Goal: Find specific page/section: Find specific page/section

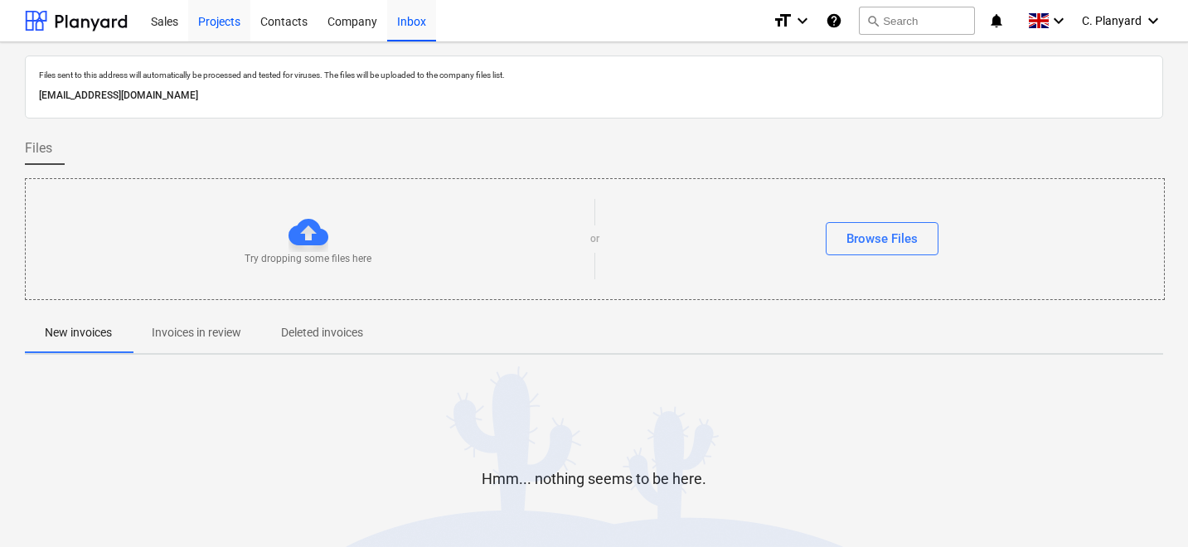
click at [226, 19] on div "Projects" at bounding box center [219, 20] width 62 height 42
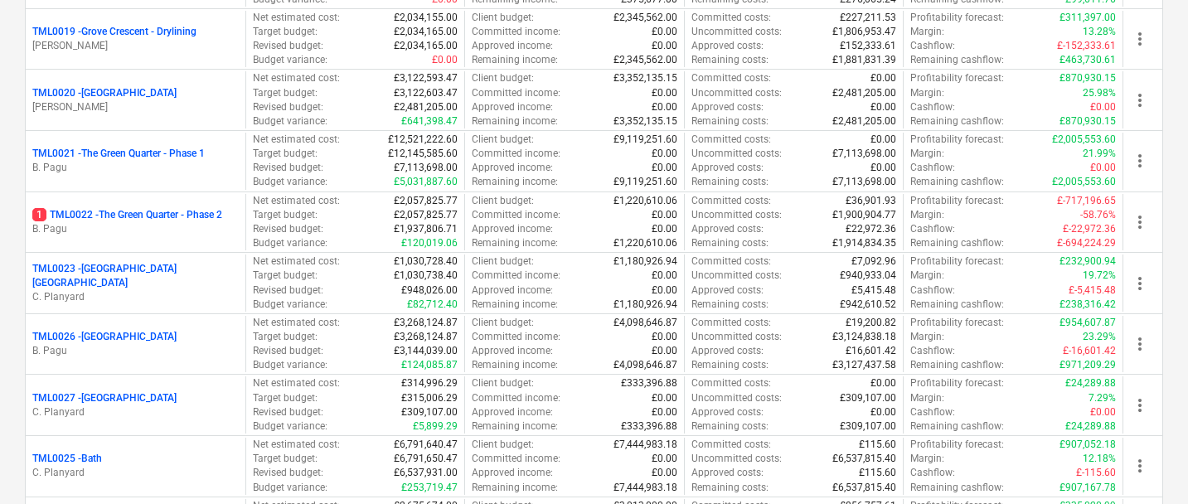
scroll to position [1296, 0]
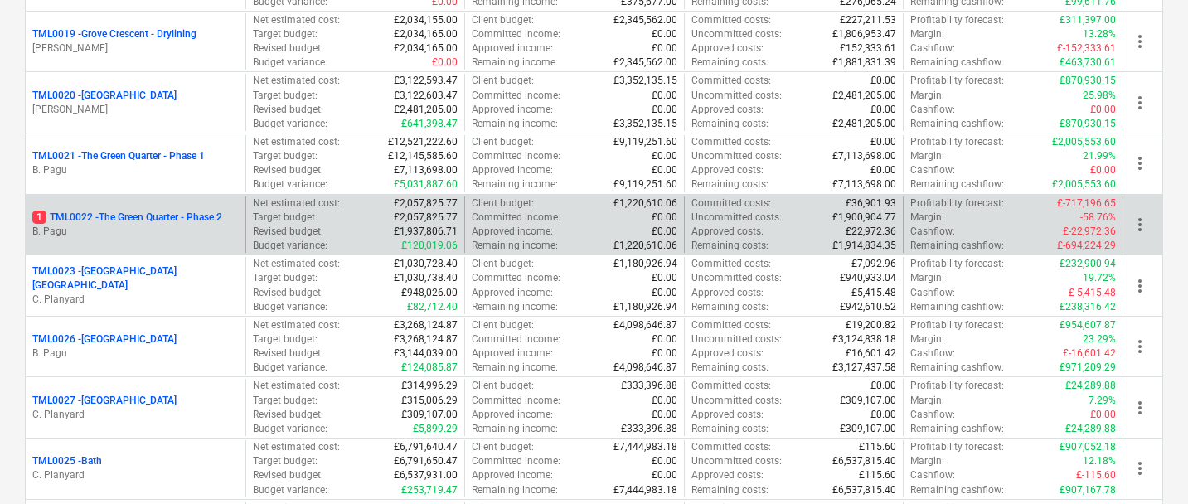
click at [150, 242] on div "1 TML0022 - The Green Quarter - Phase 2 B. Pagu" at bounding box center [136, 224] width 220 height 57
click at [158, 219] on p "1 TML0022 - The Green Quarter - Phase 2" at bounding box center [127, 218] width 190 height 14
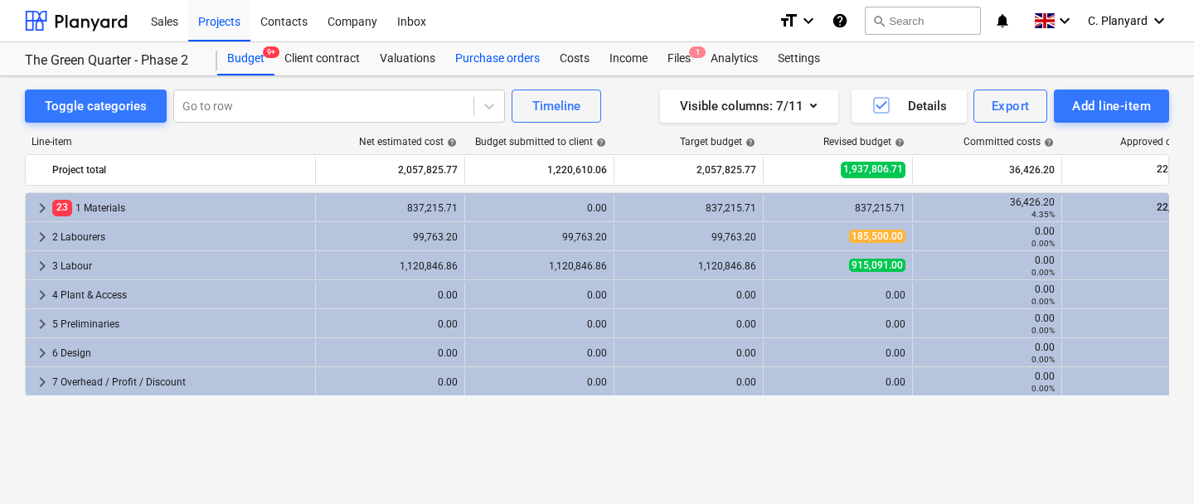
click at [484, 65] on div "Purchase orders" at bounding box center [497, 58] width 104 height 33
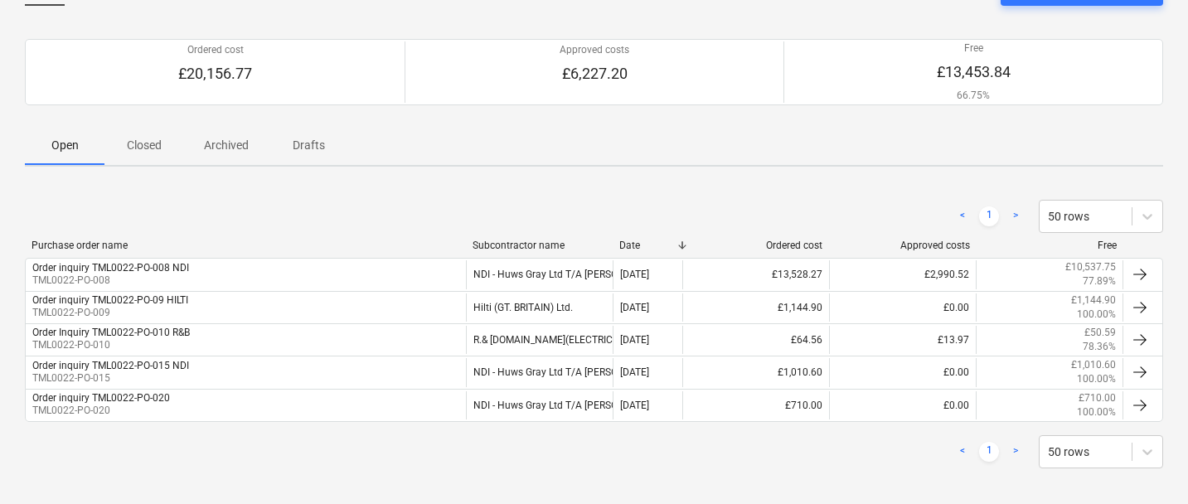
scroll to position [128, 0]
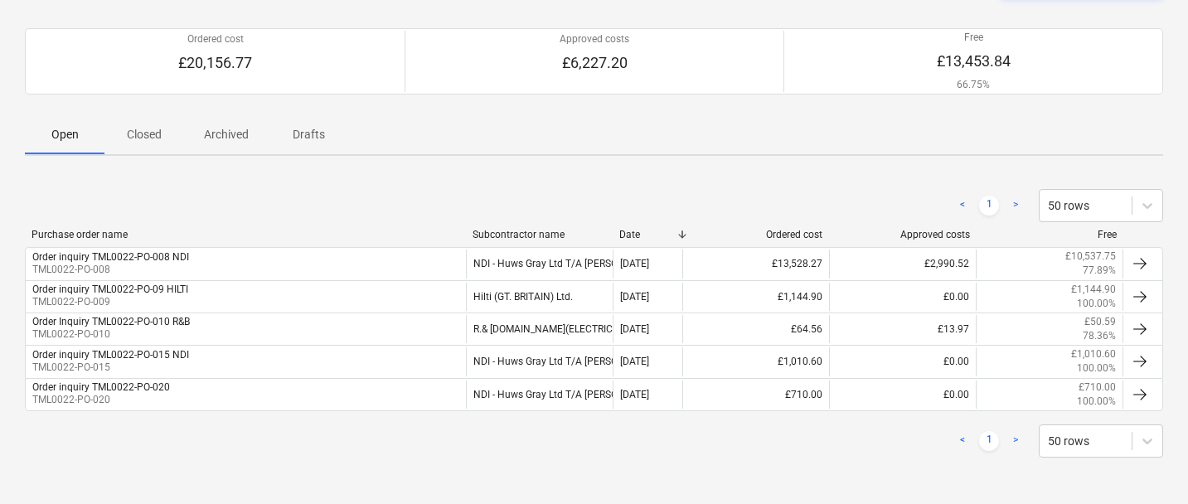
click at [157, 132] on p "Closed" at bounding box center [144, 134] width 40 height 17
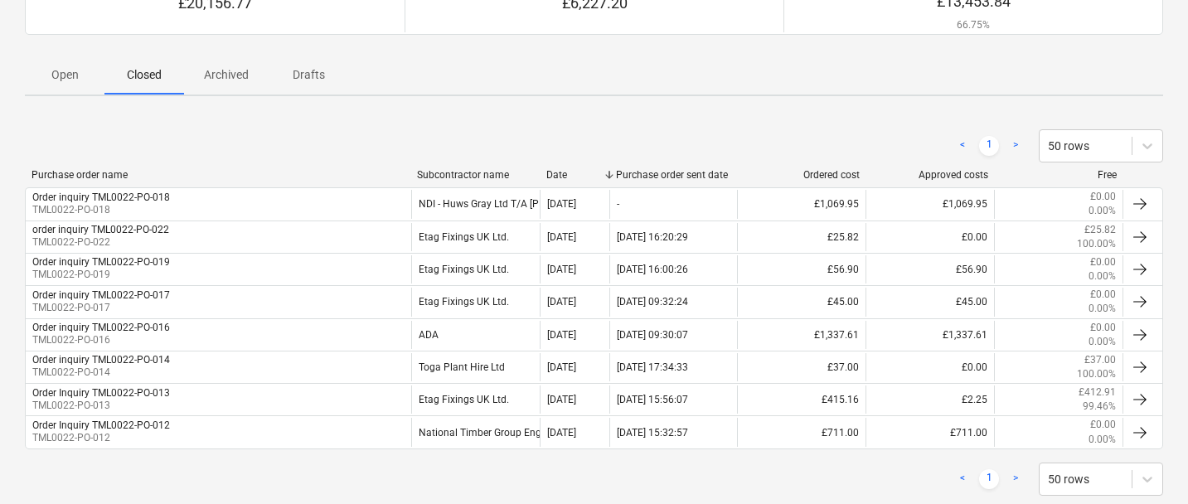
scroll to position [184, 0]
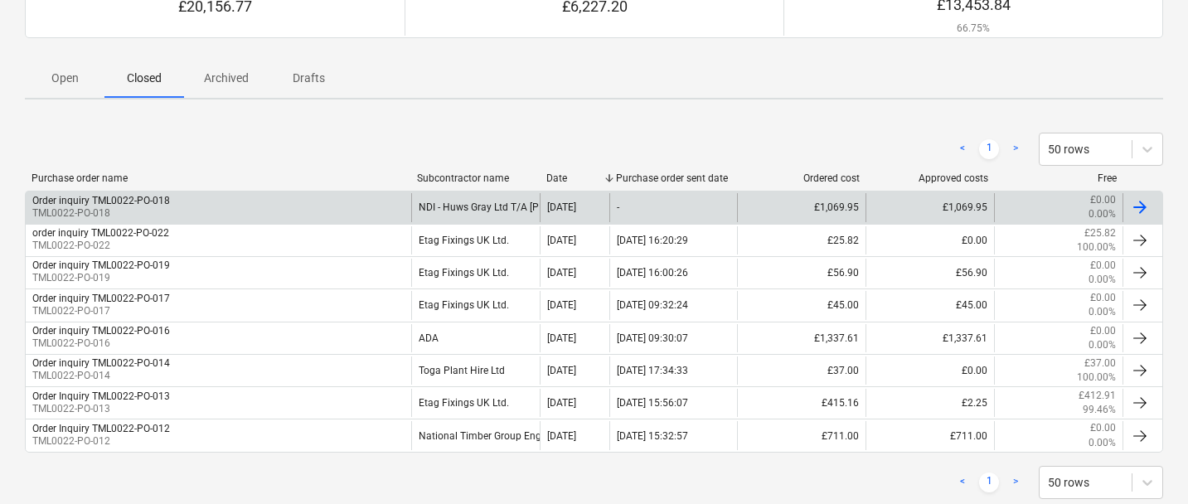
click at [201, 152] on div "< 1 > 50 rows Purchase order name Subcontractor name Date Purchase order sent d…" at bounding box center [594, 316] width 1138 height 406
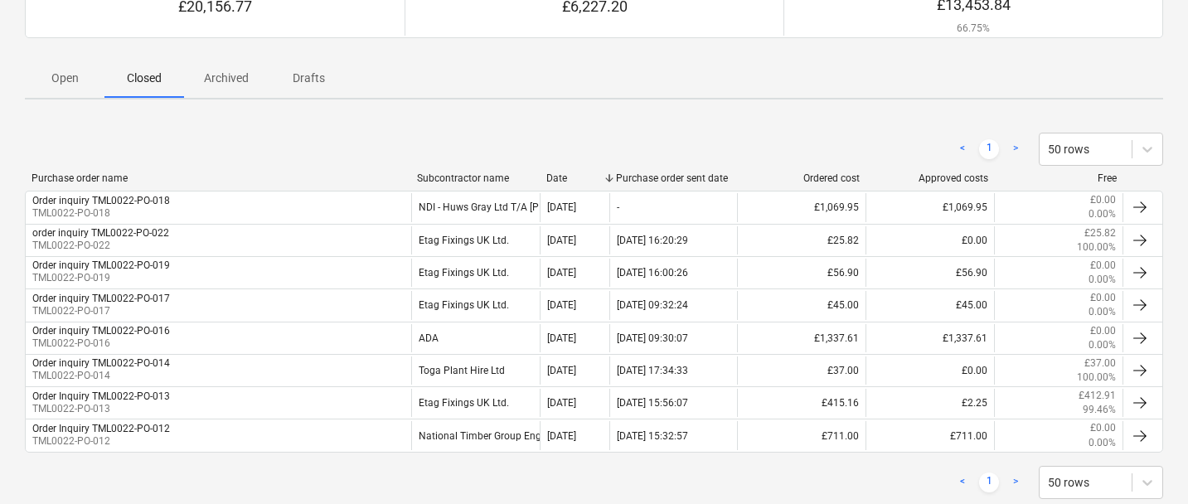
click at [70, 84] on p "Open" at bounding box center [65, 78] width 40 height 17
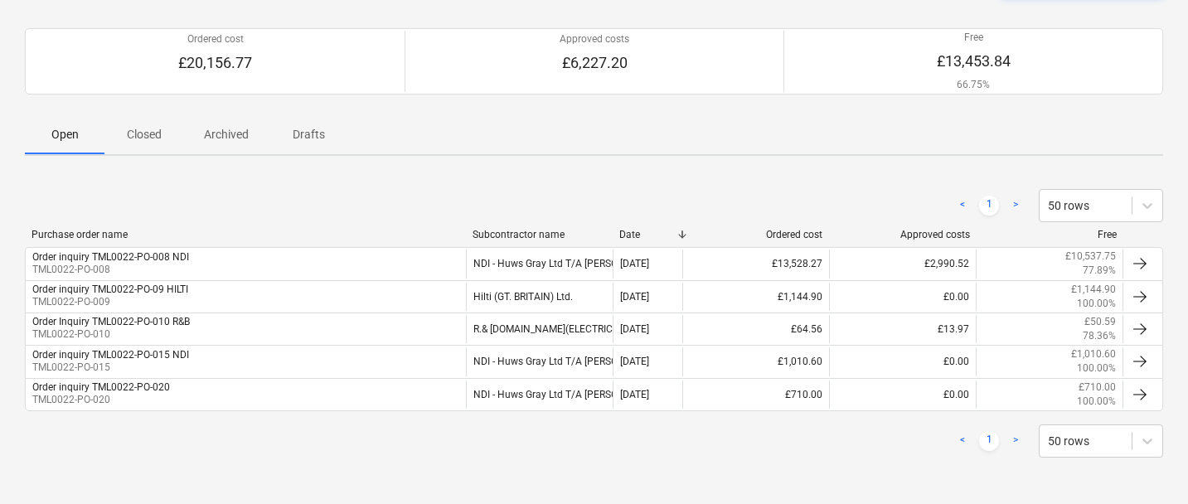
scroll to position [128, 0]
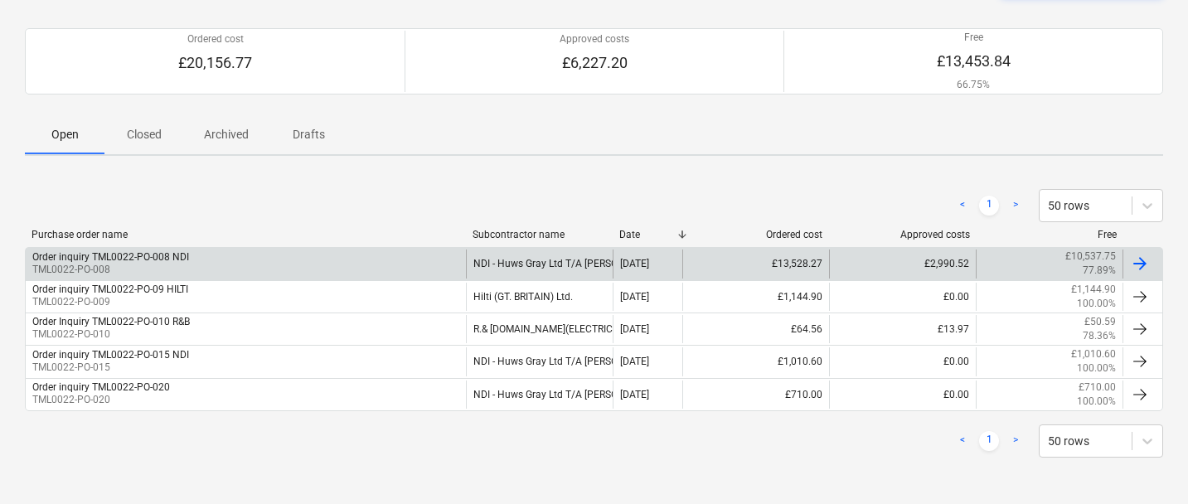
click at [240, 254] on div "Order inquiry TML0022-PO-008 NDI TML0022-PO-008" at bounding box center [246, 264] width 440 height 28
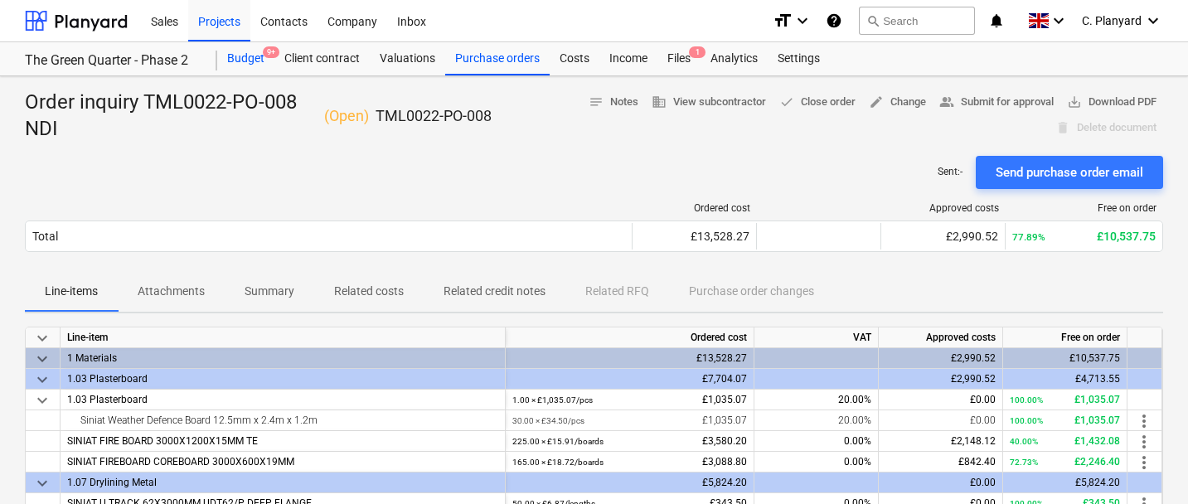
click at [248, 62] on div "Budget 9+" at bounding box center [245, 58] width 57 height 33
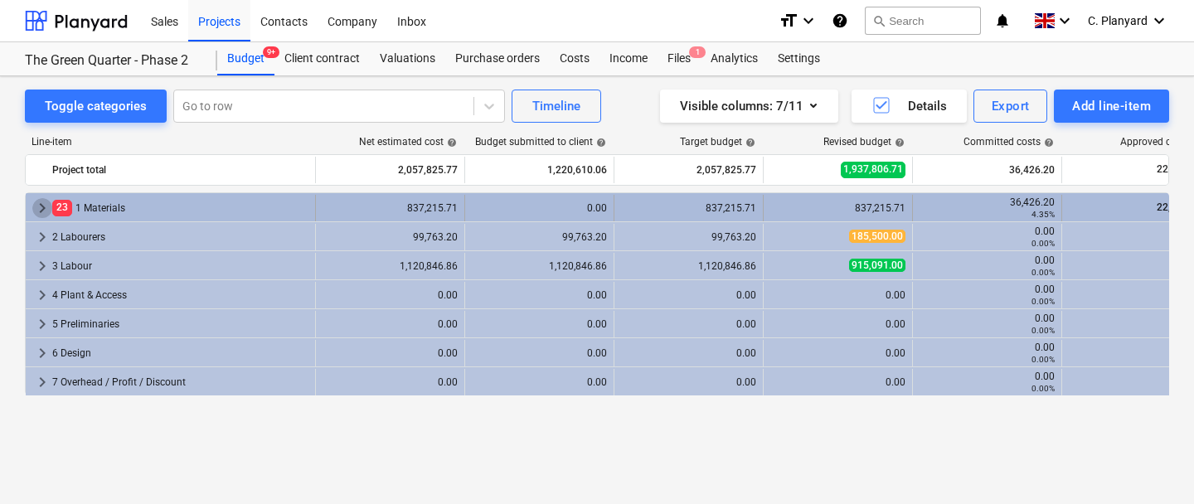
click at [46, 216] on span "keyboard_arrow_right" at bounding box center [42, 208] width 20 height 20
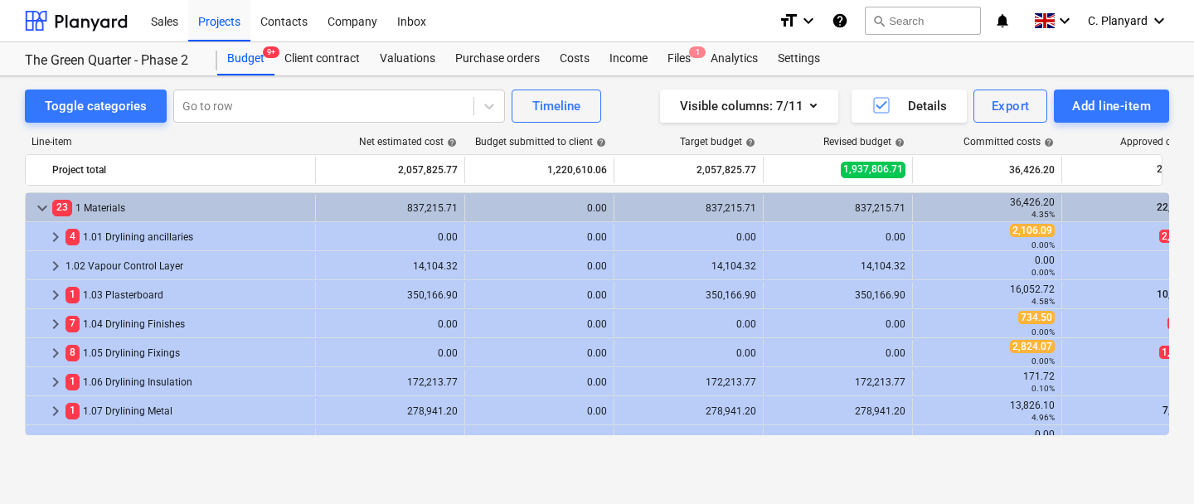
scroll to position [37, 0]
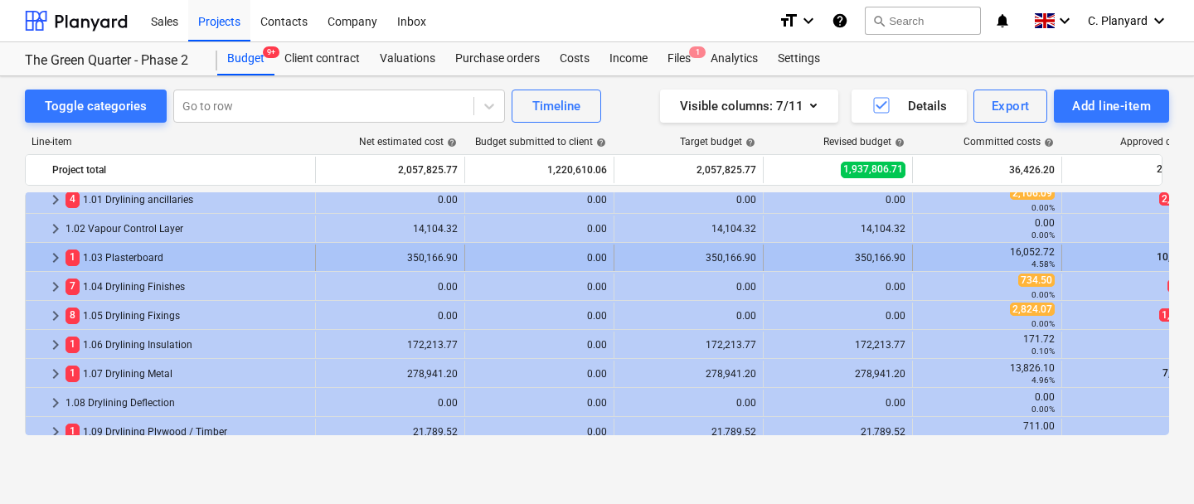
click at [56, 264] on span "keyboard_arrow_right" at bounding box center [56, 258] width 20 height 20
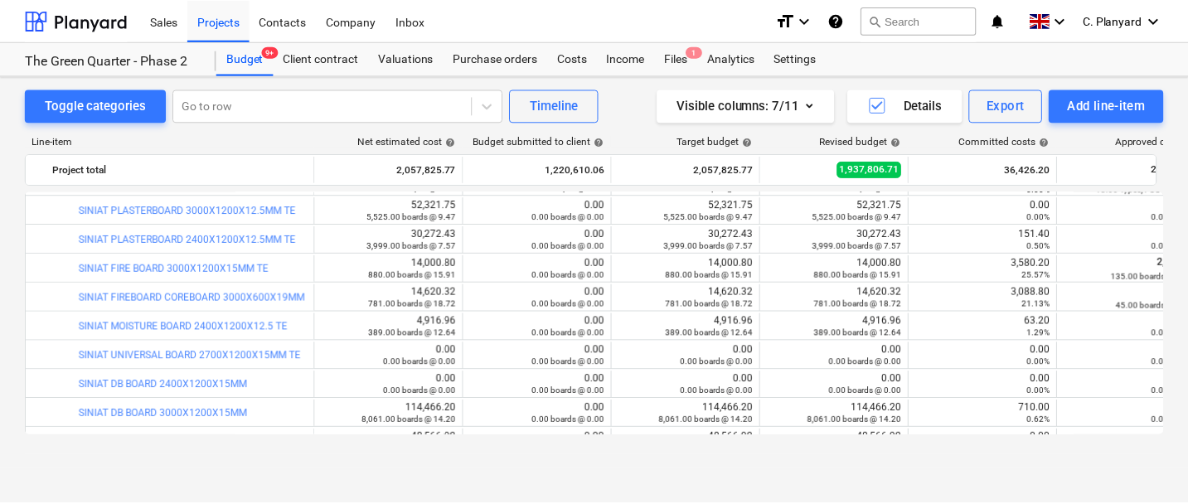
scroll to position [144, 0]
click at [506, 51] on div "Purchase orders" at bounding box center [497, 58] width 104 height 33
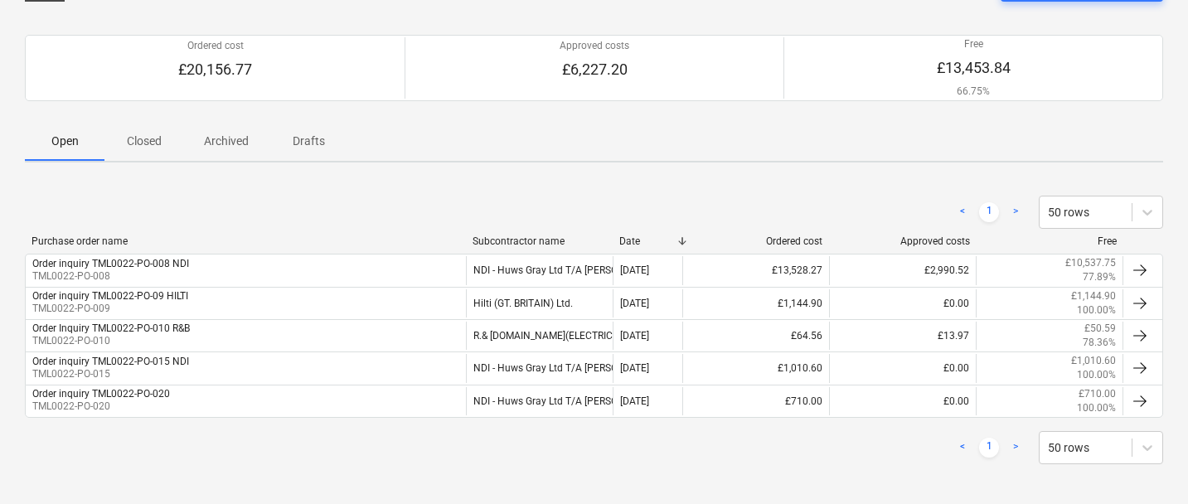
scroll to position [119, 0]
click at [356, 262] on div "Order inquiry TML0022-PO-008 NDI TML0022-PO-008" at bounding box center [246, 272] width 440 height 28
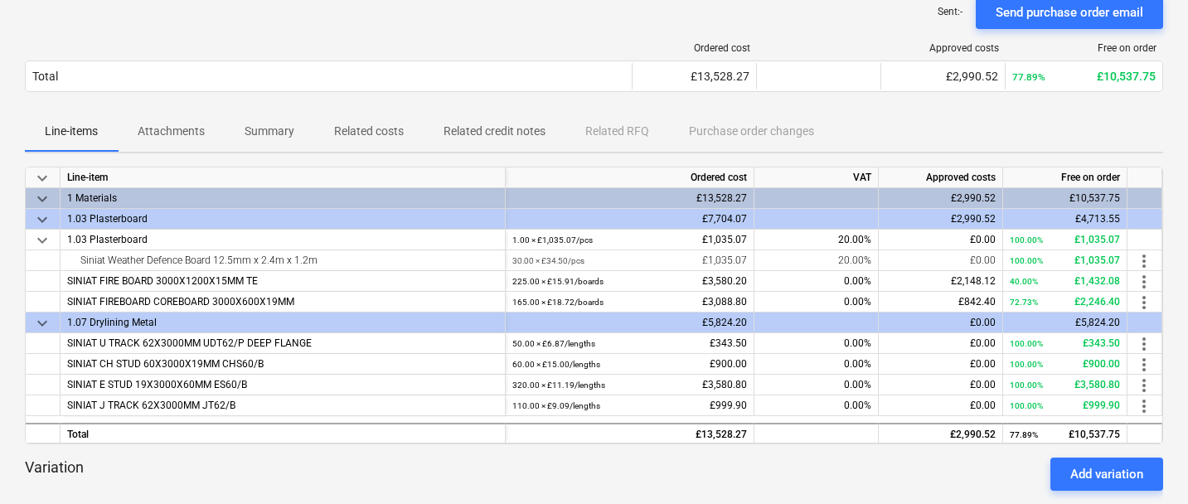
scroll to position [159, 0]
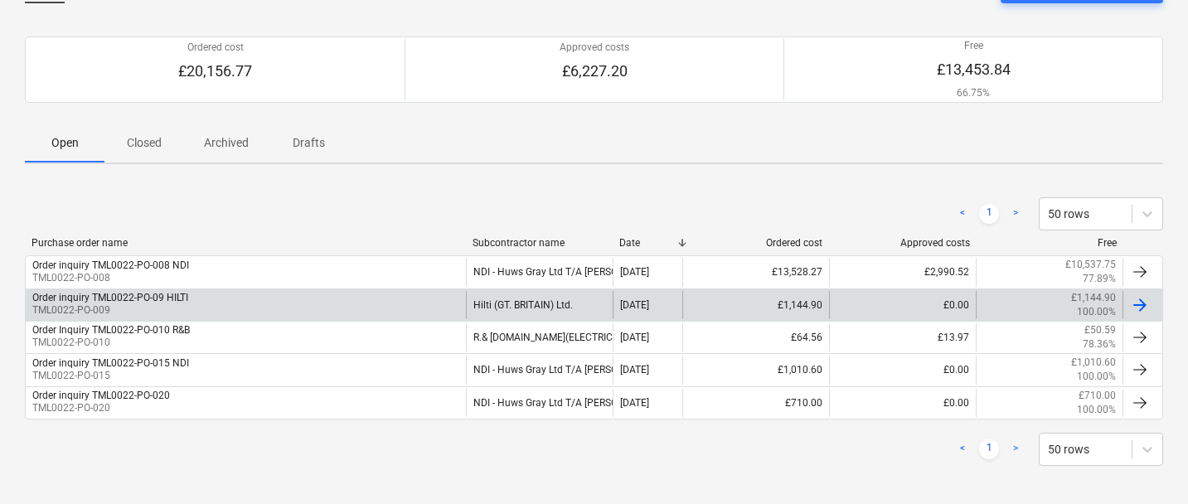
click at [134, 317] on p "TML0022-PO-009" at bounding box center [110, 310] width 156 height 14
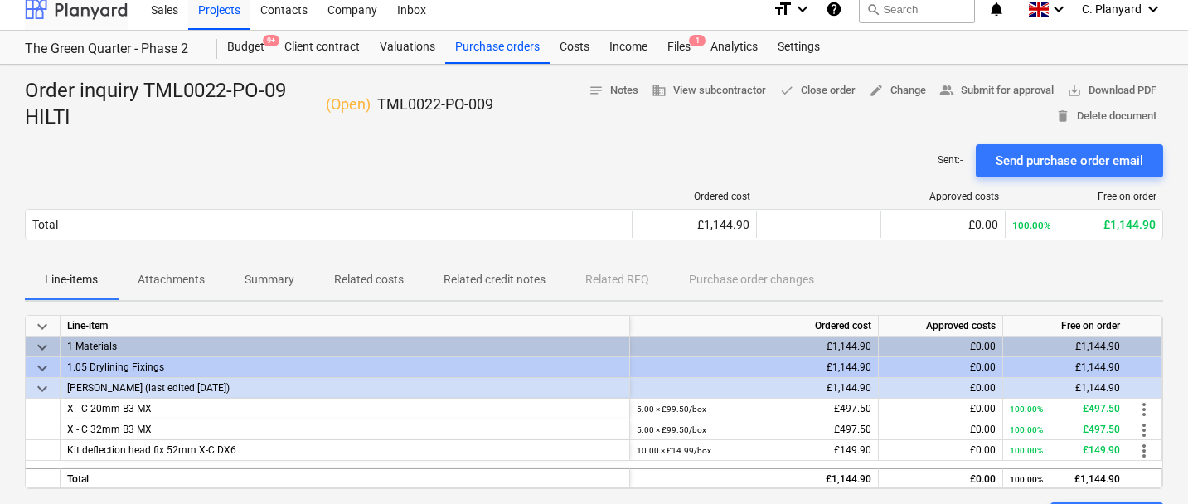
scroll to position [119, 0]
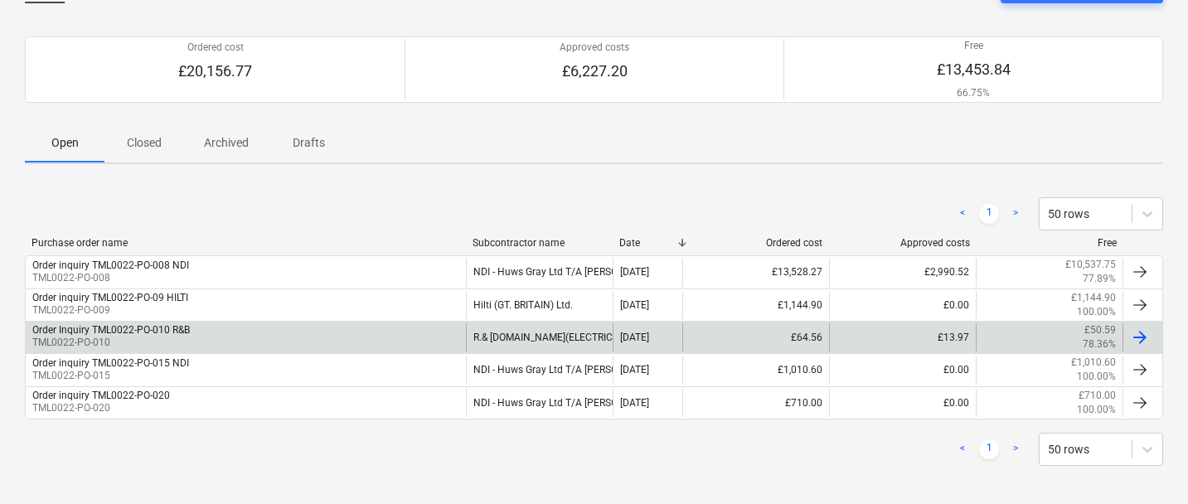
click at [131, 323] on div "Order Inquiry TML0022-PO-010 R&B TML0022-PO-010" at bounding box center [246, 337] width 440 height 28
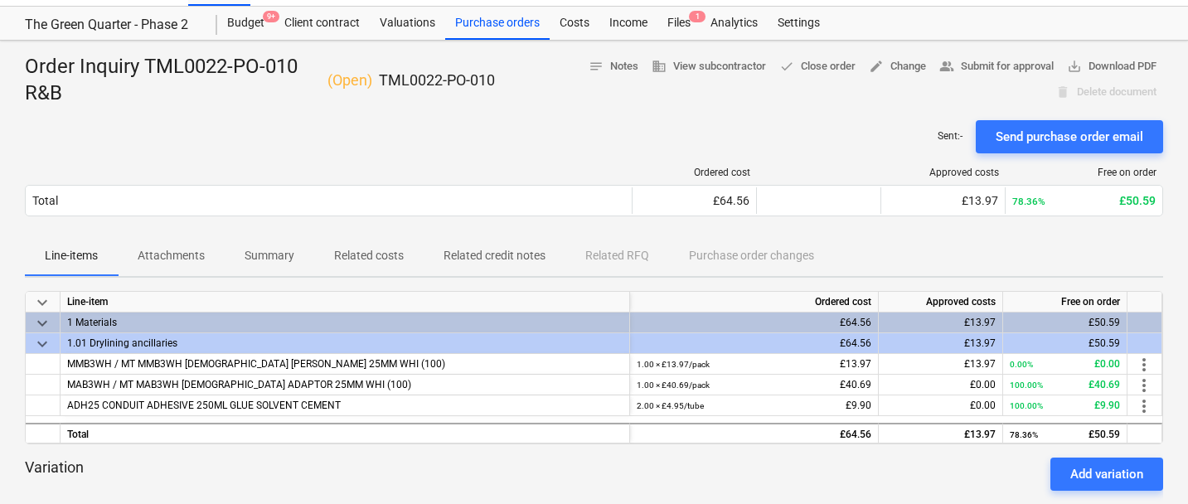
scroll to position [34, 0]
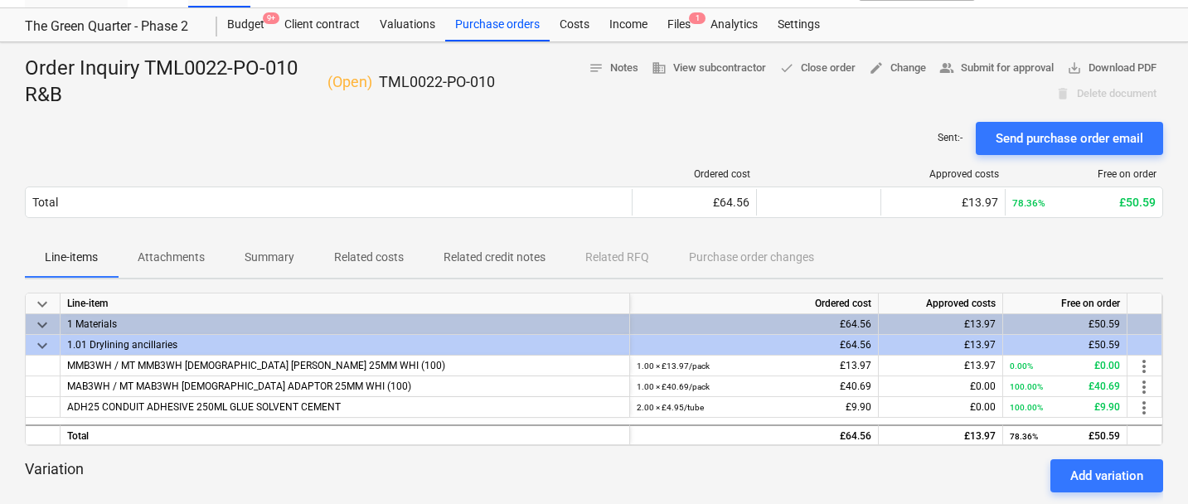
scroll to position [119, 0]
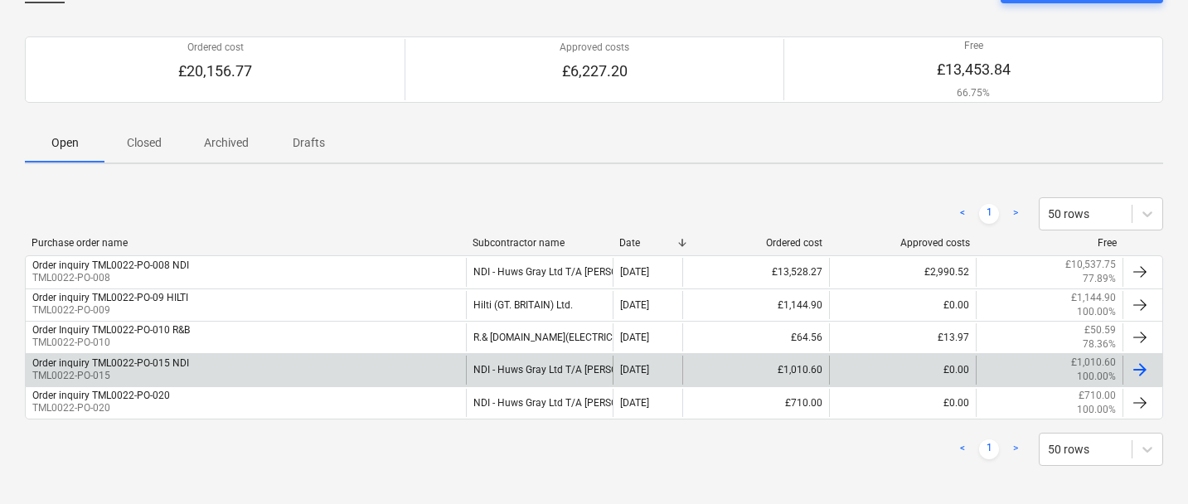
click at [85, 373] on p "TML0022-PO-015" at bounding box center [110, 376] width 157 height 14
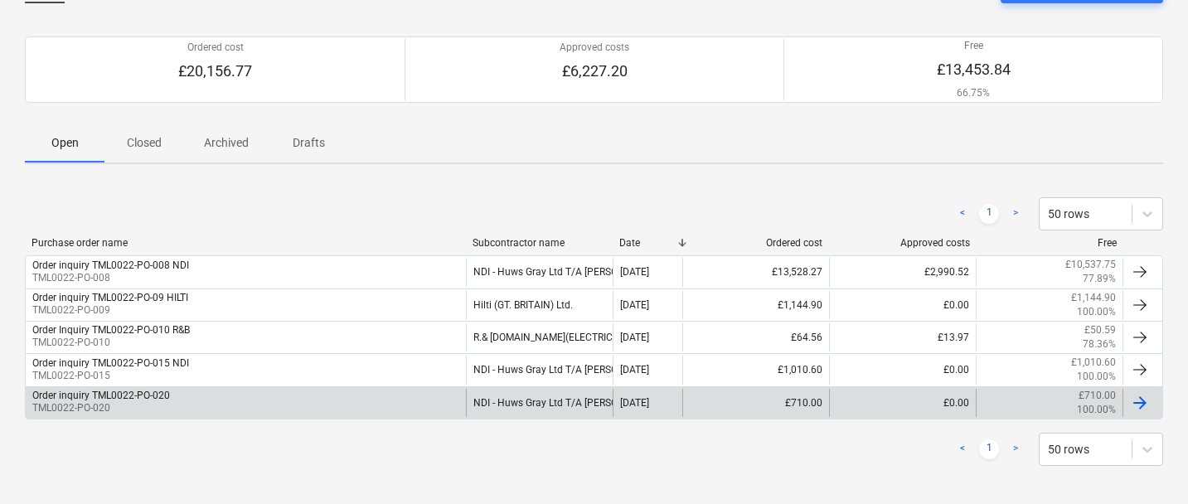
click at [88, 395] on div "Order inquiry TML0022-PO-020" at bounding box center [101, 396] width 138 height 12
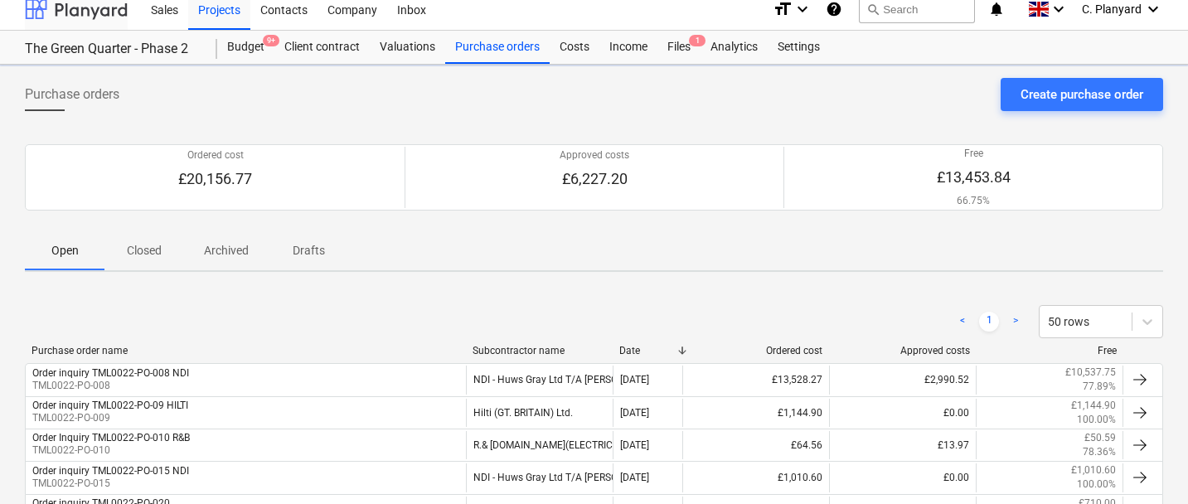
scroll to position [119, 0]
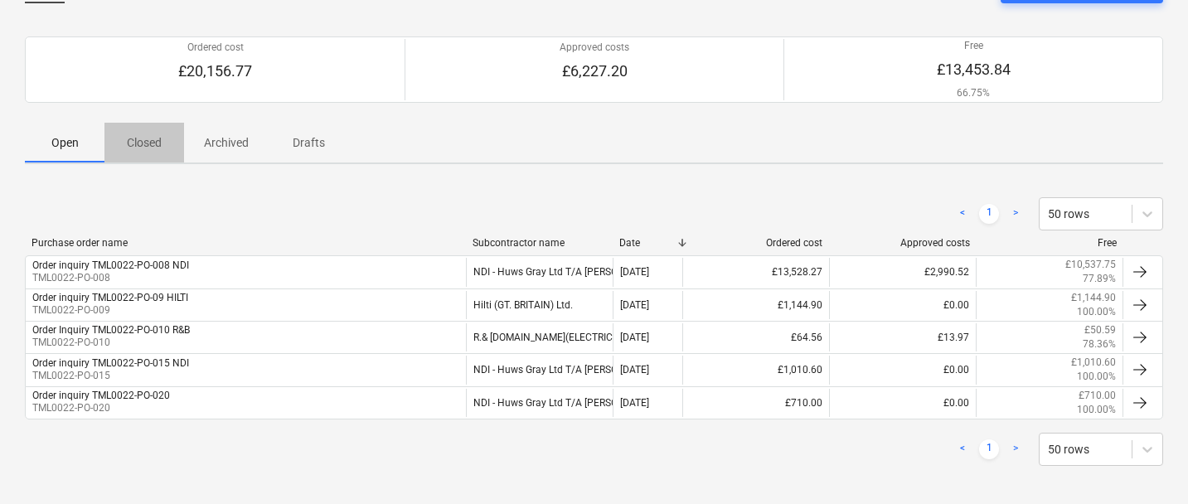
click at [148, 134] on p "Closed" at bounding box center [144, 142] width 40 height 17
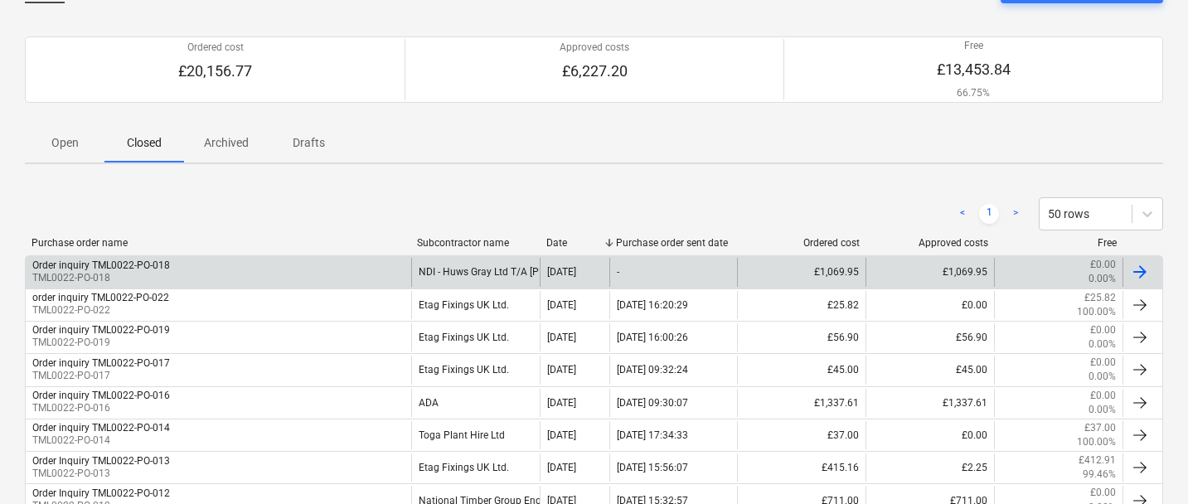
scroll to position [143, 0]
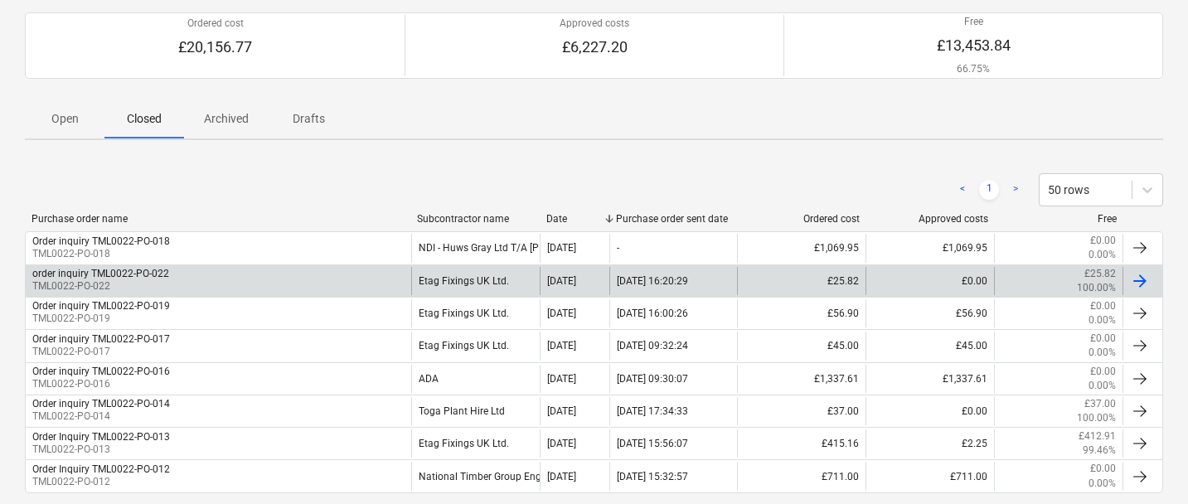
click at [177, 288] on div "order inquiry TML0022-PO-022 TML0022-PO-022" at bounding box center [218, 281] width 385 height 28
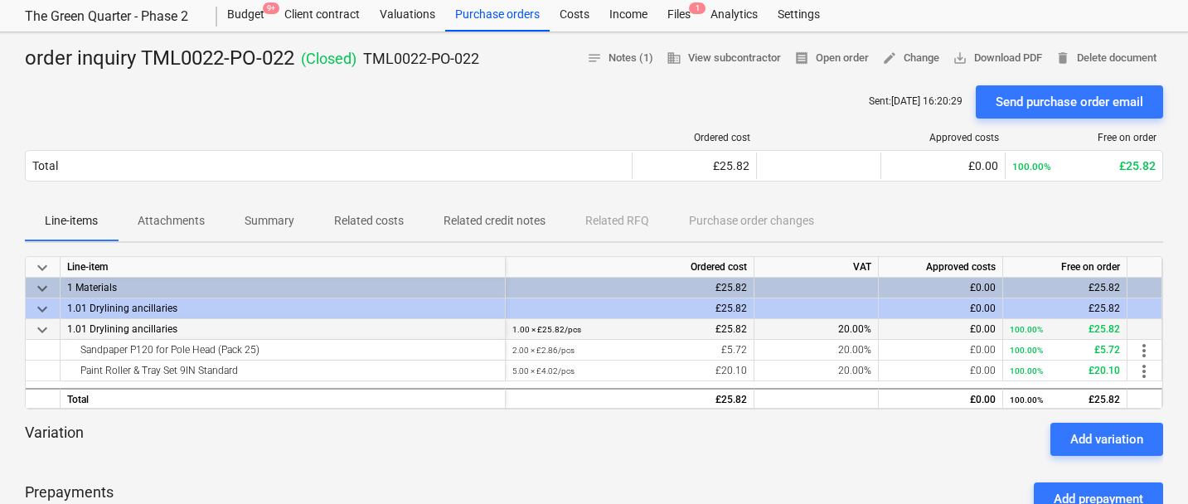
scroll to position [43, 0]
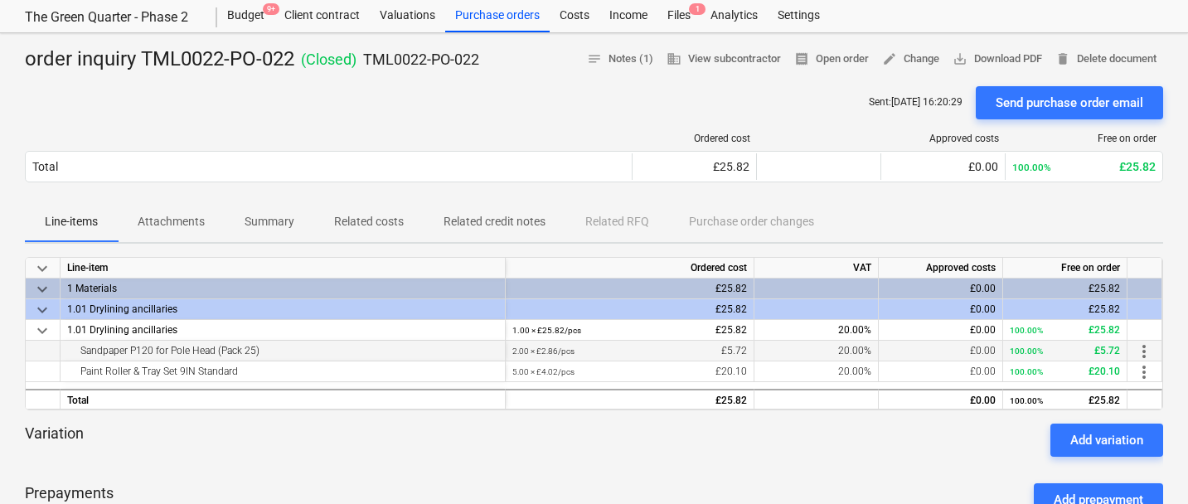
click at [176, 356] on div "Sandpaper P120 for Pole Head (Pack 25)" at bounding box center [282, 351] width 431 height 20
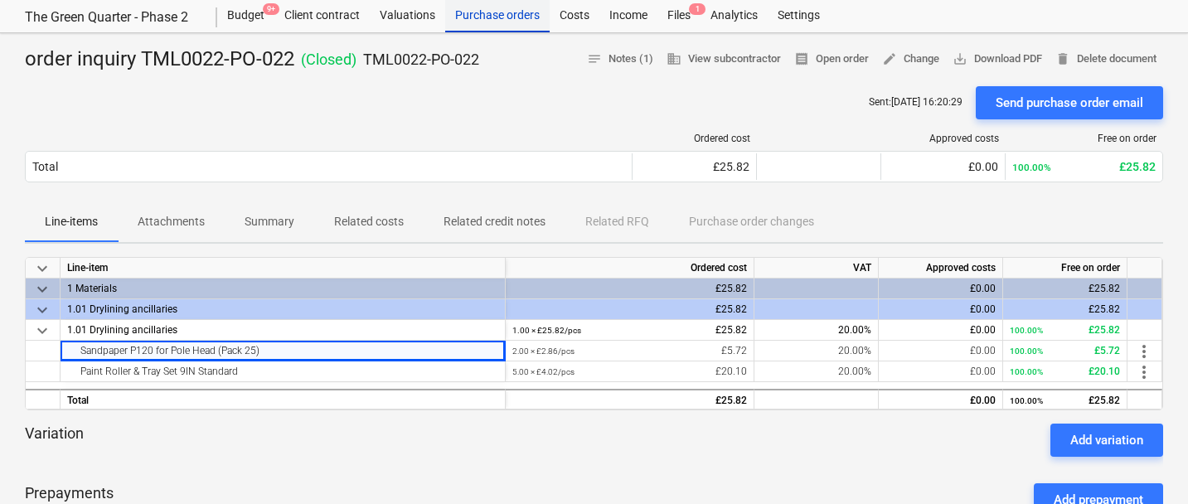
click at [472, 14] on div "Purchase orders" at bounding box center [497, 15] width 104 height 33
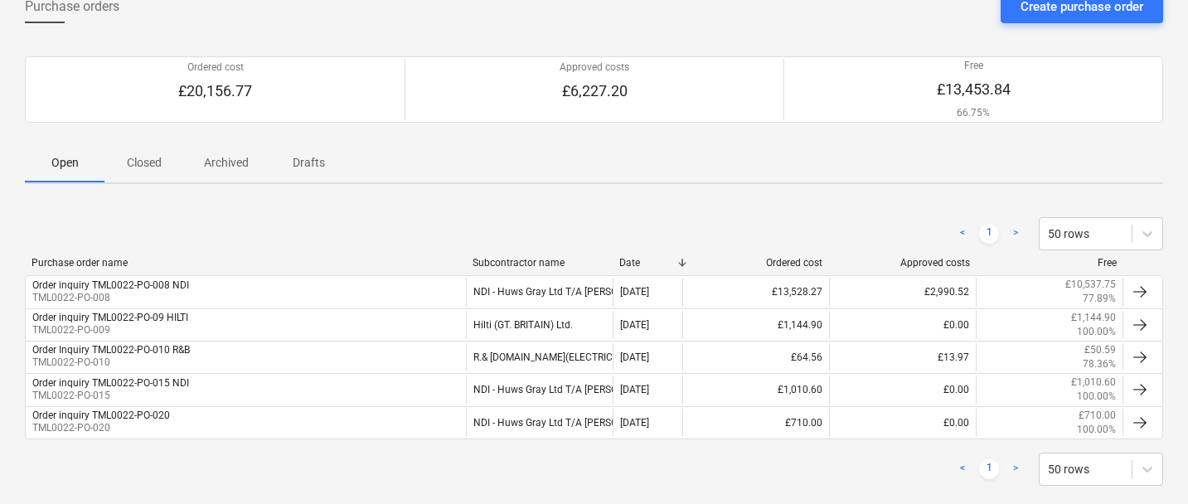
scroll to position [99, 0]
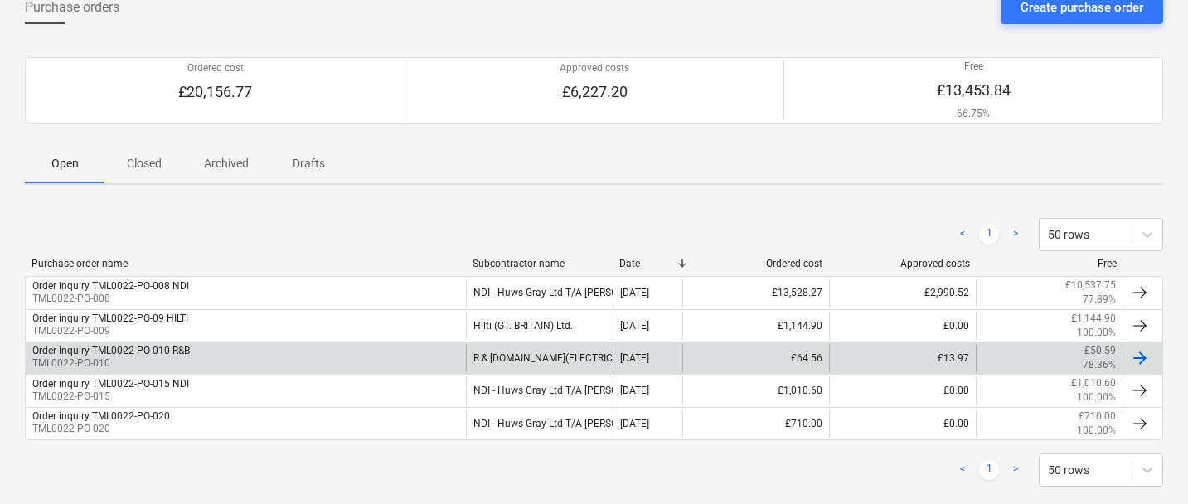
click at [320, 360] on div "Order Inquiry TML0022-PO-010 R&B TML0022-PO-010" at bounding box center [246, 358] width 440 height 28
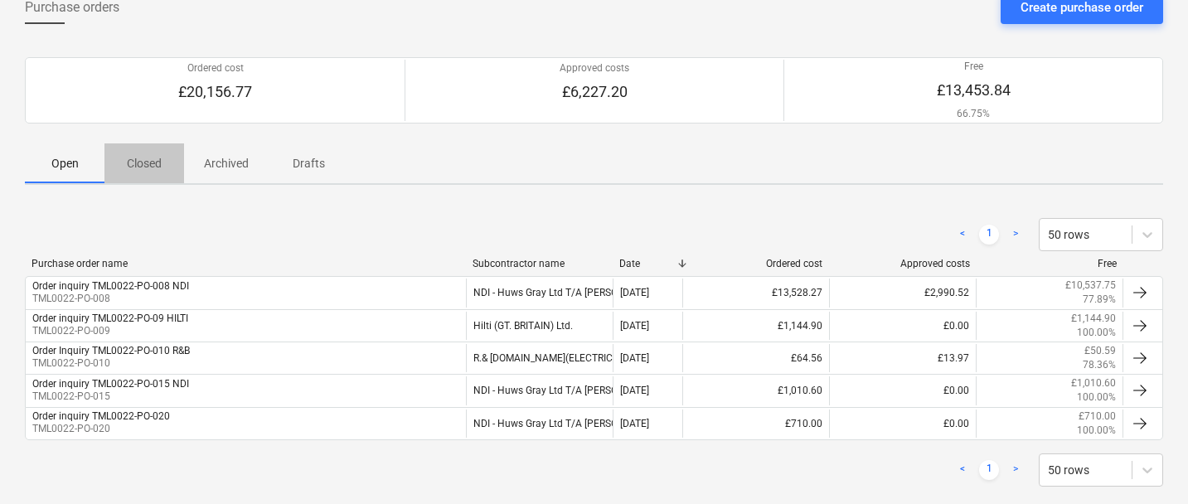
click at [137, 161] on p "Closed" at bounding box center [144, 163] width 40 height 17
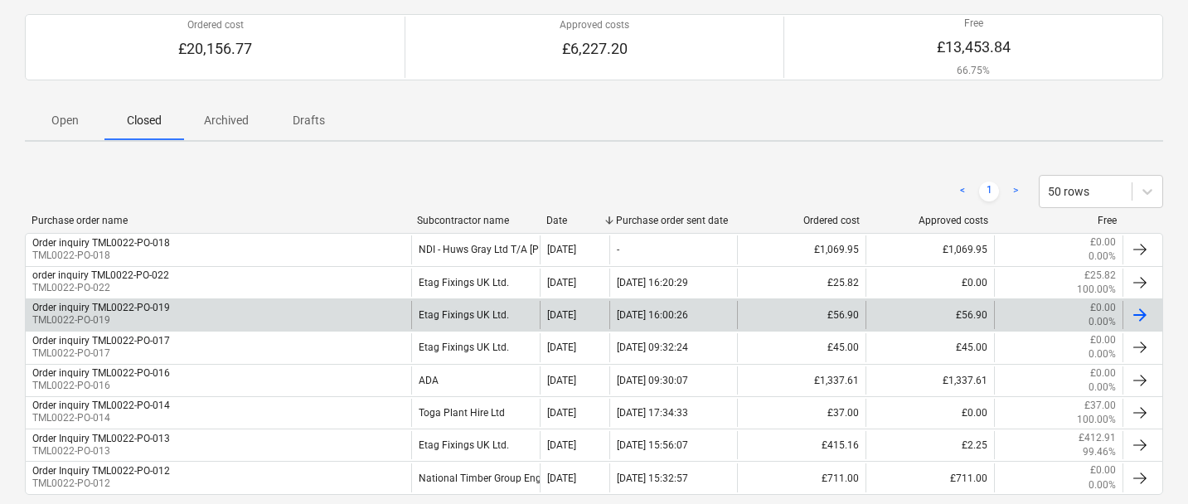
click at [373, 320] on div "Order inquiry TML0022-PO-019 TML0022-PO-019" at bounding box center [218, 315] width 385 height 28
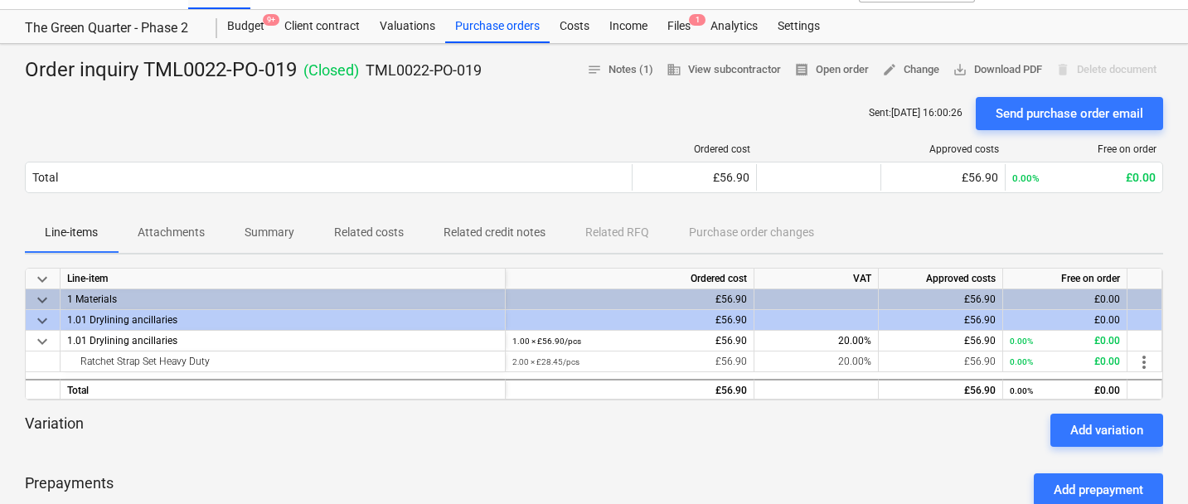
scroll to position [31, 0]
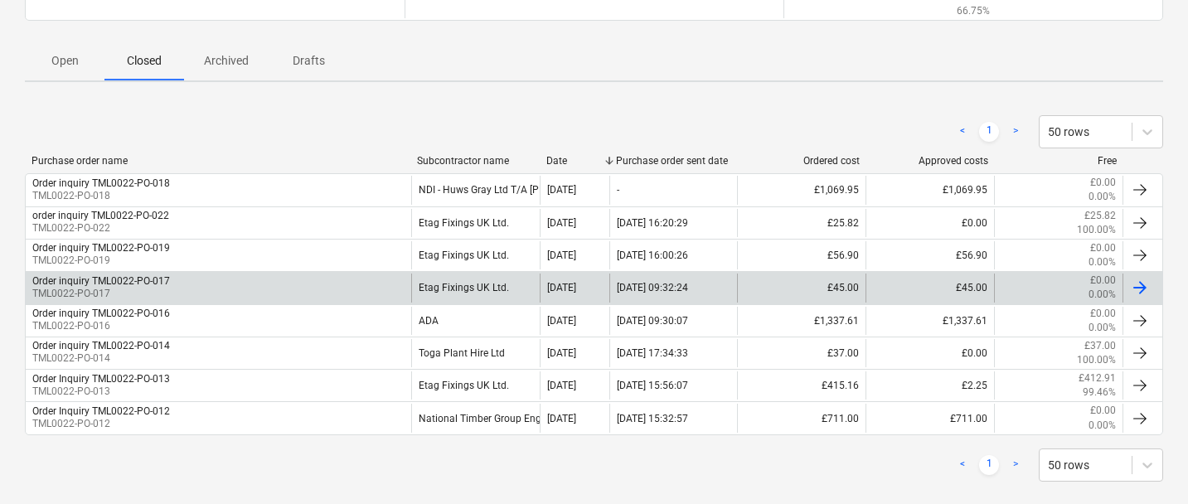
click at [306, 292] on div "Order inquiry TML0022-PO-017 TML0022-PO-017" at bounding box center [218, 288] width 385 height 28
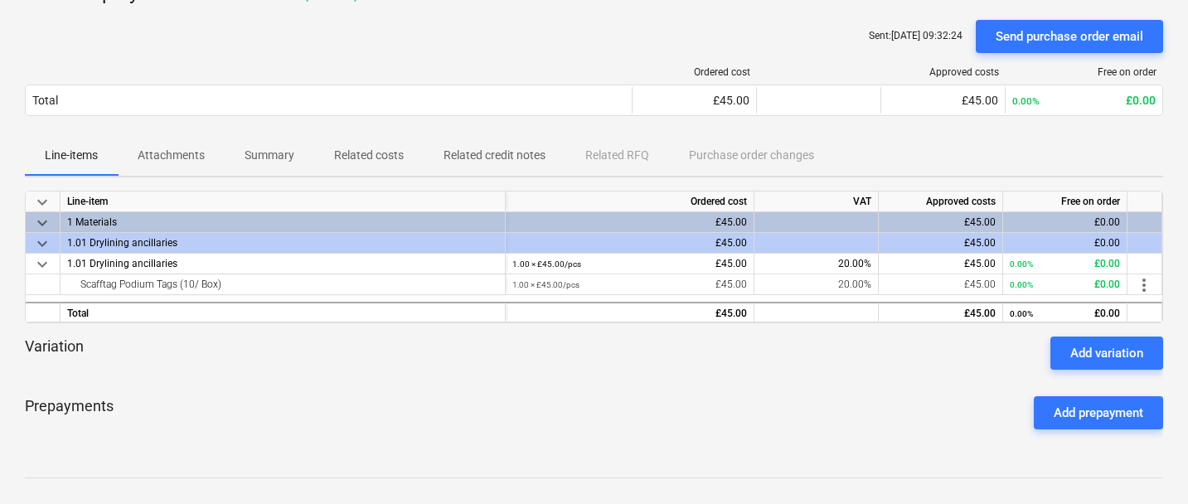
scroll to position [107, 0]
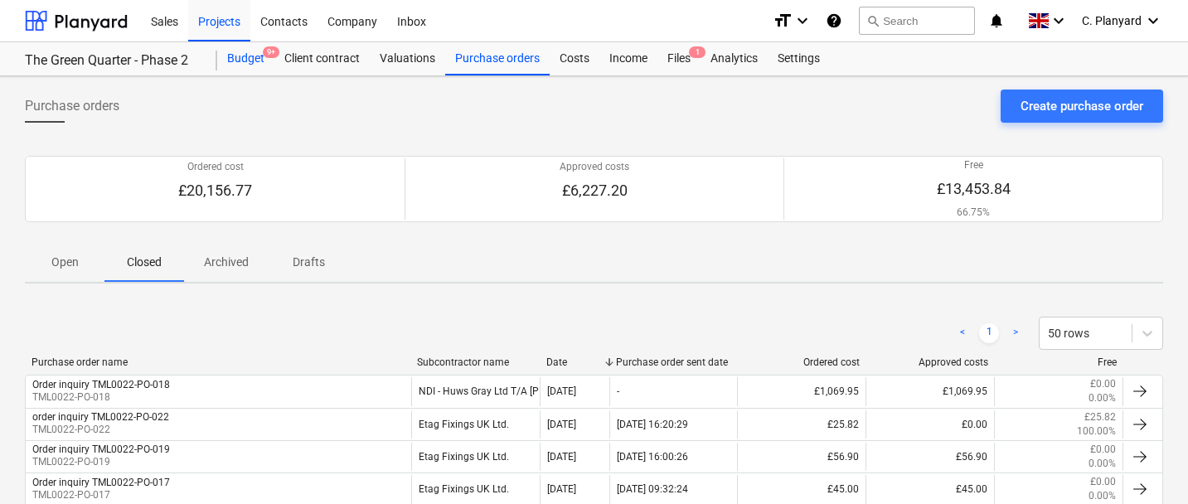
click at [270, 70] on div "Budget 9+" at bounding box center [245, 58] width 57 height 33
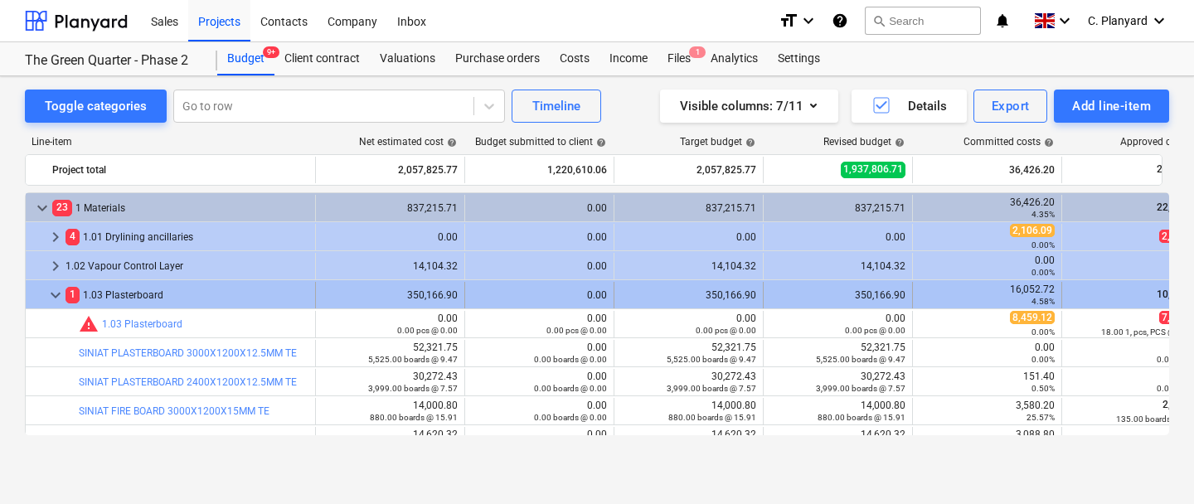
click at [60, 289] on span "keyboard_arrow_down" at bounding box center [56, 295] width 20 height 20
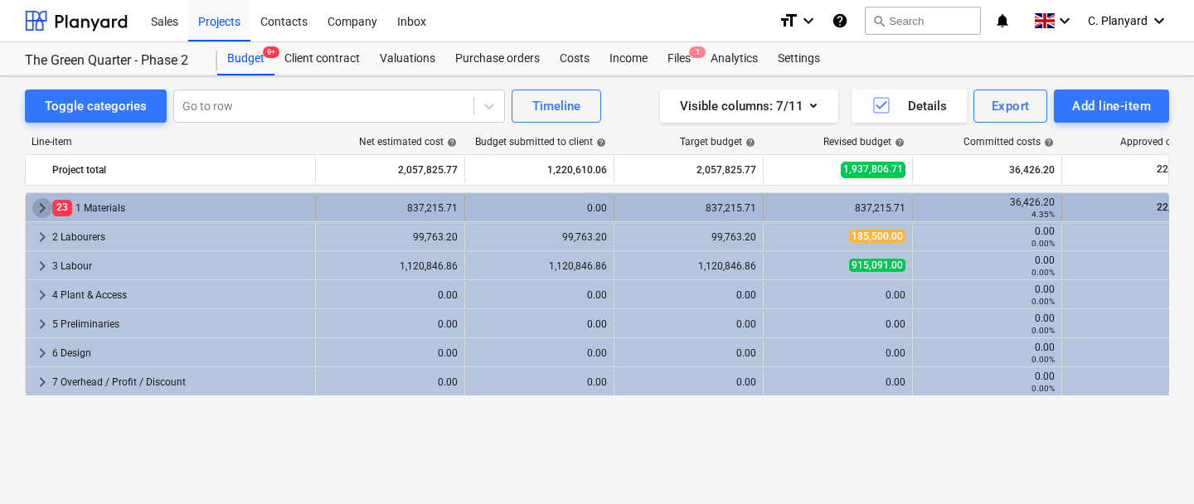
click at [42, 212] on span "keyboard_arrow_right" at bounding box center [42, 208] width 20 height 20
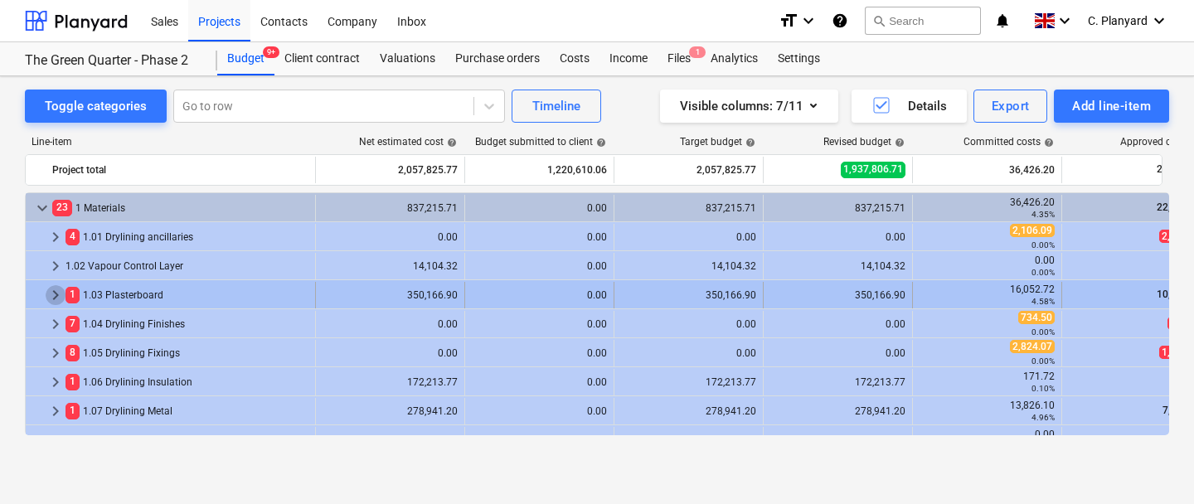
click at [48, 295] on span "keyboard_arrow_right" at bounding box center [56, 295] width 20 height 20
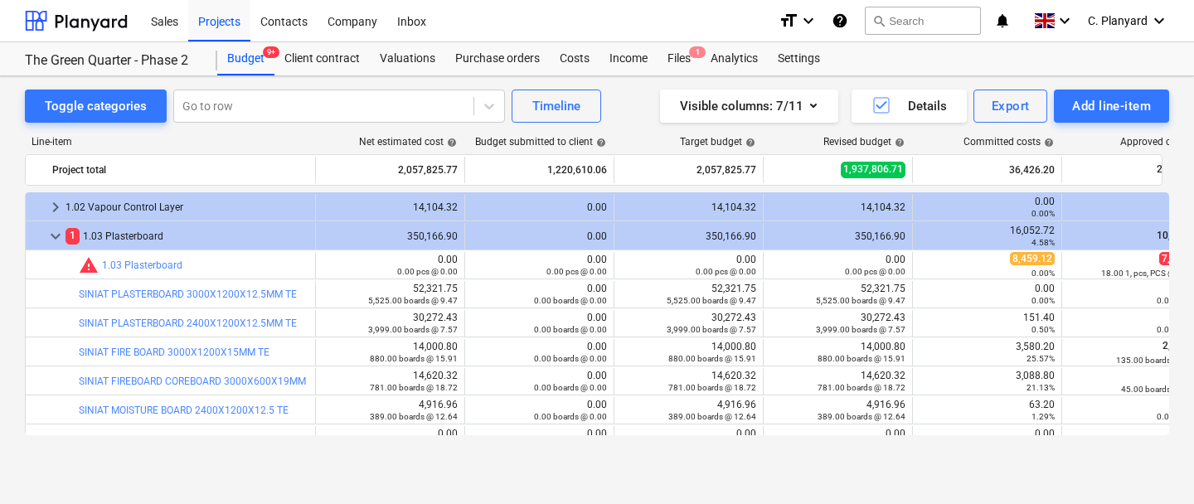
scroll to position [4, 0]
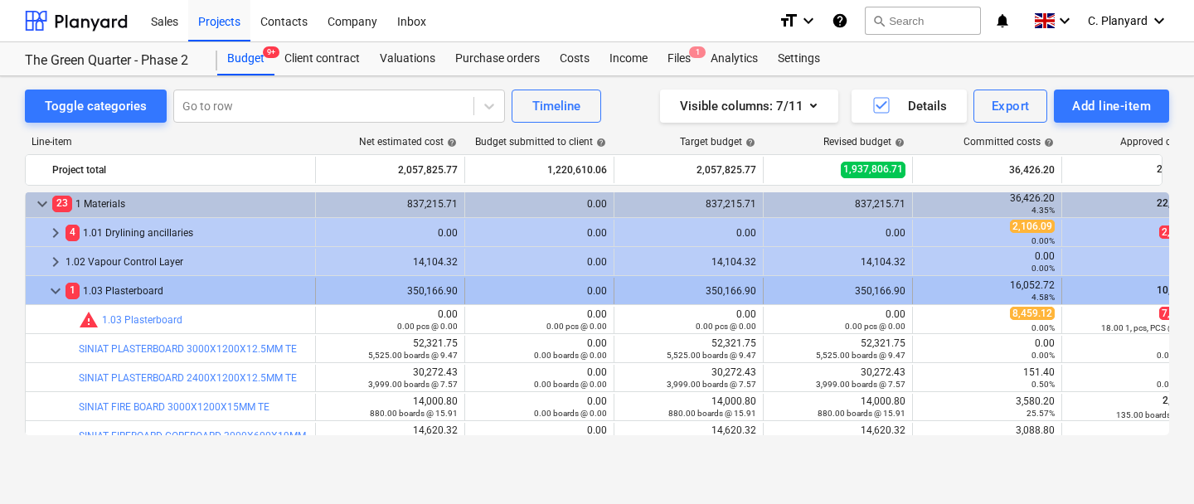
click at [61, 288] on span "keyboard_arrow_down" at bounding box center [56, 291] width 20 height 20
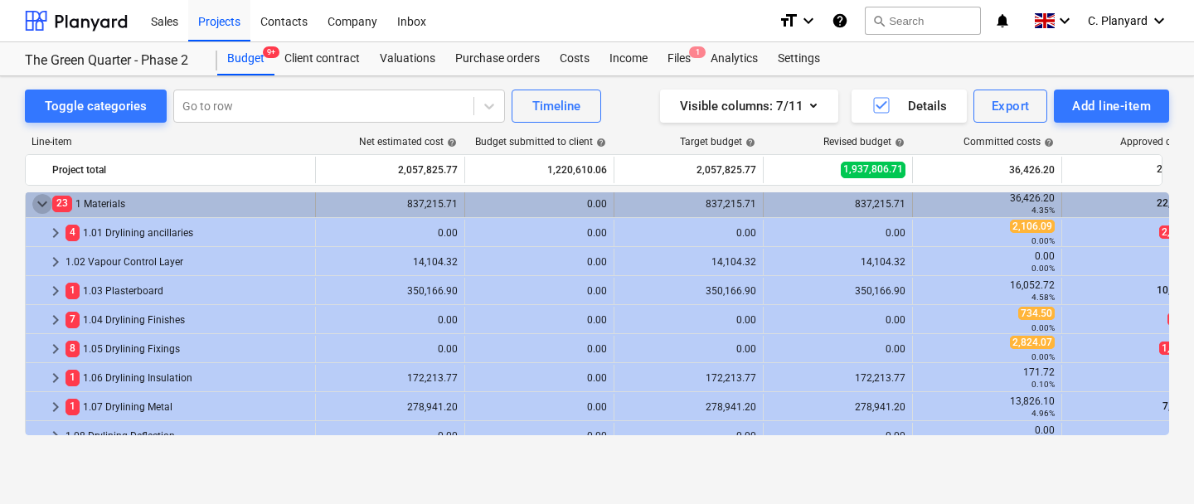
click at [49, 197] on span "keyboard_arrow_down" at bounding box center [42, 204] width 20 height 20
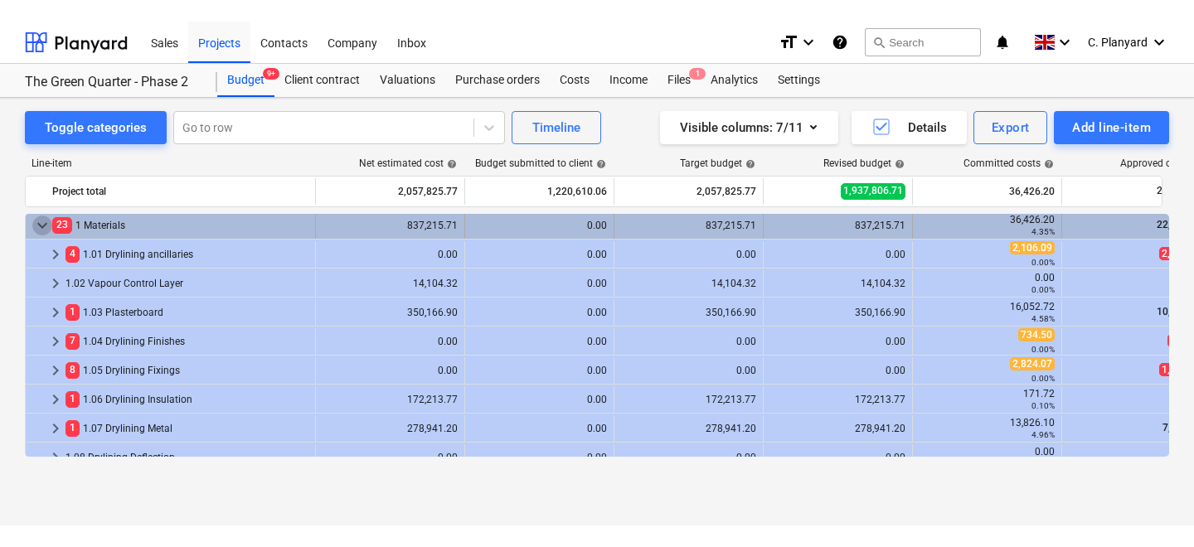
scroll to position [0, 0]
